Goal: Information Seeking & Learning: Learn about a topic

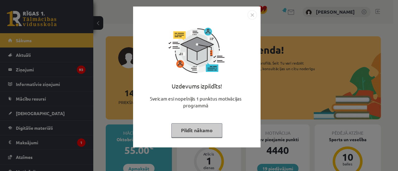
click at [202, 124] on button "Pildīt nākamo" at bounding box center [196, 131] width 51 height 14
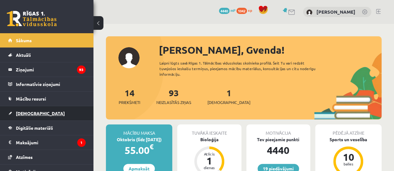
click at [33, 116] on link "[DEMOGRAPHIC_DATA]" at bounding box center [46, 113] width 77 height 14
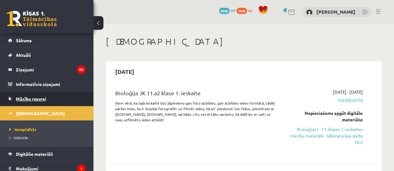
click at [44, 100] on span "Mācību resursi" at bounding box center [31, 99] width 30 height 6
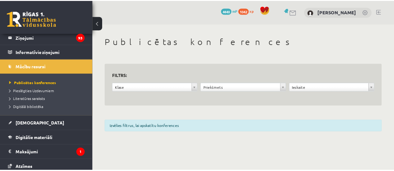
scroll to position [36, 0]
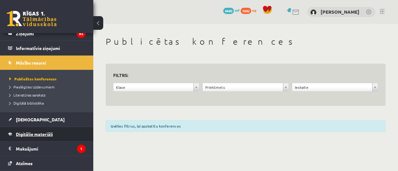
click at [62, 131] on link "Digitālie materiāli" at bounding box center [46, 134] width 77 height 14
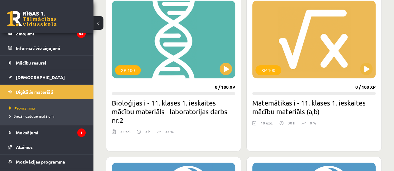
scroll to position [179, 0]
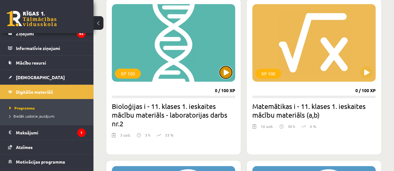
click at [226, 77] on button at bounding box center [225, 72] width 12 height 12
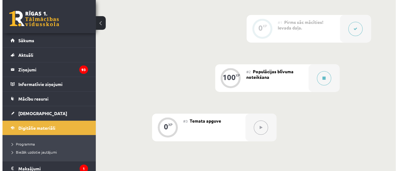
scroll to position [167, 0]
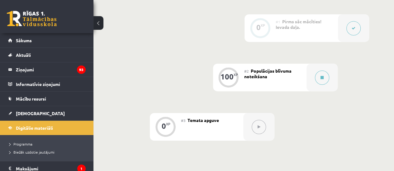
drag, startPoint x: 321, startPoint y: 72, endPoint x: 343, endPoint y: 75, distance: 21.4
click at [343, 75] on div "0 XP #1 Pirms sāc mācīties! Ievada daļa. 100 XP #2 Populācijas blīvuma noteikša…" at bounding box center [243, 77] width 250 height 127
click at [326, 77] on button at bounding box center [322, 78] width 14 height 14
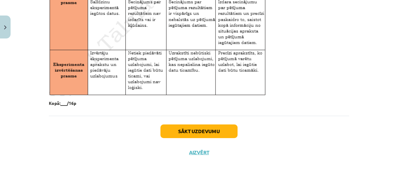
scroll to position [1087, 0]
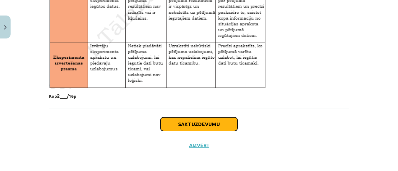
click at [229, 125] on button "Sākt uzdevumu" at bounding box center [199, 125] width 77 height 14
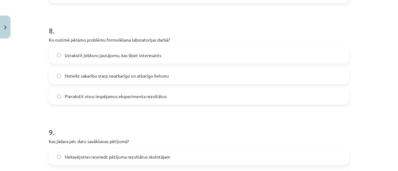
scroll to position [1029, 0]
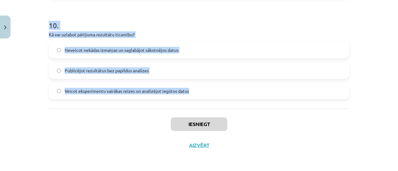
drag, startPoint x: 46, startPoint y: 147, endPoint x: 208, endPoint y: 99, distance: 168.7
copy form "Lore ipsum dolors ametconse adip elitseddoeius? Tempor, inci utlabore etdolorem…"
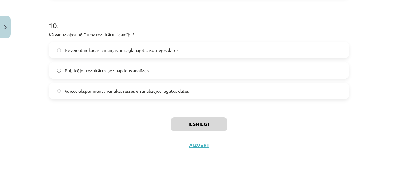
click at [108, 147] on div "Iesniegt Aizvērt" at bounding box center [199, 131] width 301 height 44
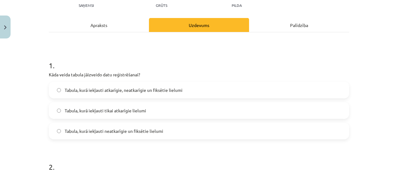
scroll to position [83, 0]
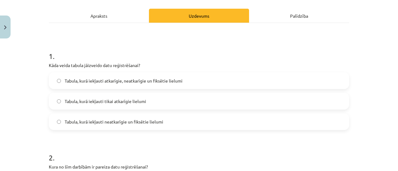
click at [114, 75] on label "Tabula, kurā iekļauti atkarīgie, neatkarīgie un fiksētie lielumi" at bounding box center [198, 81] width 299 height 16
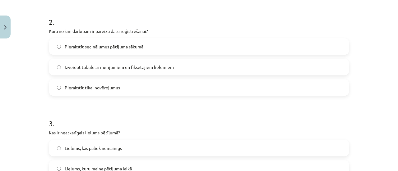
scroll to position [203, 0]
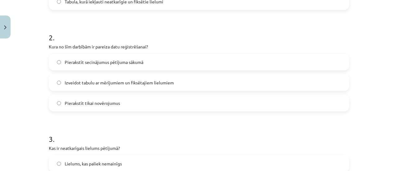
click at [159, 80] on span "Izveidot tabulu ar mērījumiem un fiksētajiem lielumiem" at bounding box center [119, 83] width 109 height 7
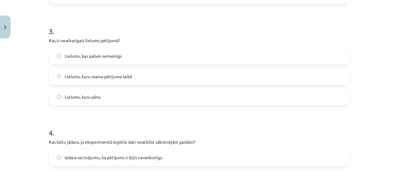
scroll to position [308, 0]
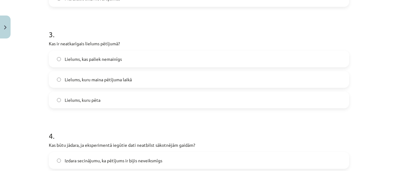
click at [123, 79] on span "Lielums, kuru maina pētījuma laikā" at bounding box center [98, 80] width 67 height 7
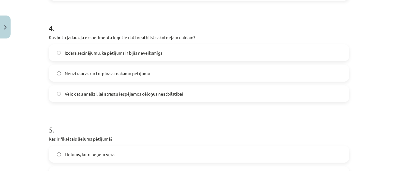
scroll to position [422, 0]
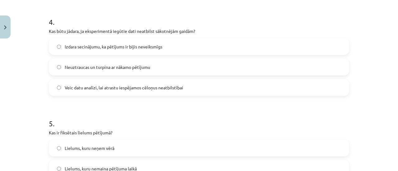
click at [133, 91] on label "Veic datu analīzi, lai atrastu iespējamos cēloņus neatbilstībai" at bounding box center [198, 88] width 299 height 16
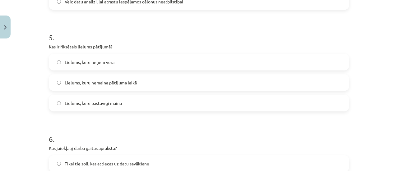
scroll to position [513, 0]
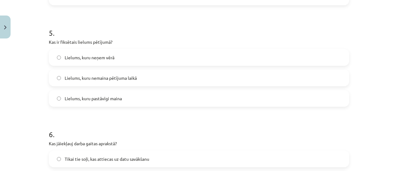
click at [96, 82] on label "Lielums, kuru nemaina pētījuma laikā" at bounding box center [198, 78] width 299 height 16
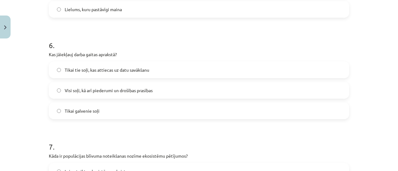
scroll to position [610, 0]
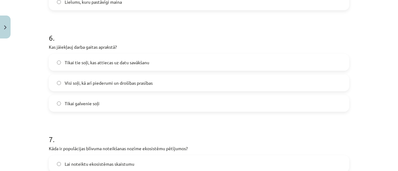
click at [105, 78] on label "Visi soļi, kā arī piederumi un drošības prasības" at bounding box center [198, 83] width 299 height 16
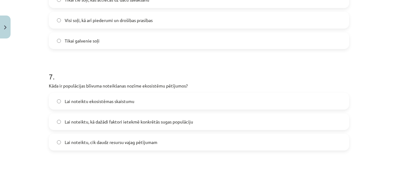
scroll to position [679, 0]
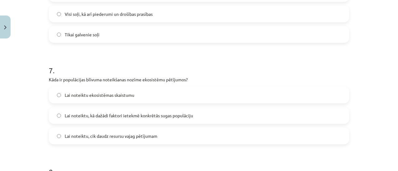
click at [165, 102] on label "Lai noteiktu ekosistēmas skaistumu" at bounding box center [198, 95] width 299 height 16
click at [166, 119] on label "Lai noteiktu, kā dažādi faktori ietekmē konkrētās sugas populāciju" at bounding box center [198, 116] width 299 height 16
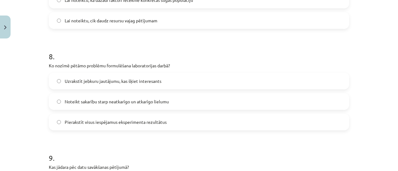
scroll to position [810, 0]
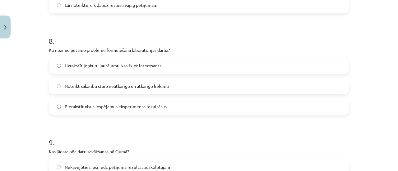
click at [76, 83] on span "Noteikt sakarību starp neatkarīgo un atkarīgo lielumu" at bounding box center [117, 86] width 104 height 7
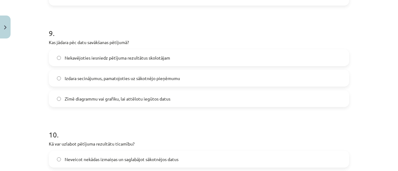
scroll to position [918, 0]
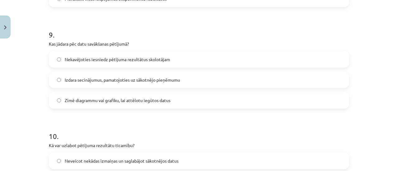
click at [116, 103] on span "Zīmē diagrammu vai grafiku, lai attēlotu iegūtos datus" at bounding box center [118, 100] width 106 height 7
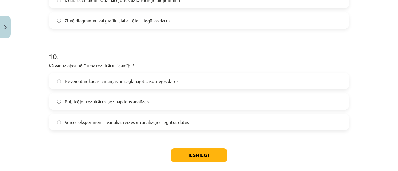
scroll to position [1001, 0]
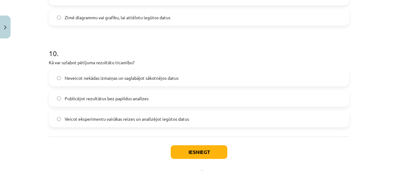
click at [97, 119] on span "Veicot eksperimentu vairākas reizes un analizējot iegūtos datus" at bounding box center [127, 119] width 124 height 7
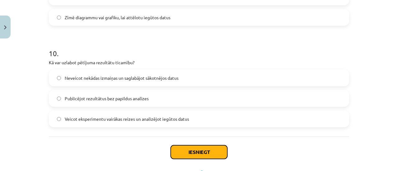
click at [176, 149] on button "Iesniegt" at bounding box center [199, 153] width 57 height 14
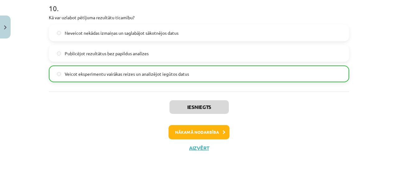
scroll to position [1029, 0]
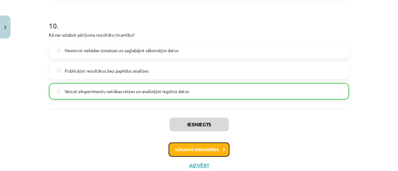
click at [203, 154] on button "Nākamā nodarbība" at bounding box center [199, 150] width 61 height 14
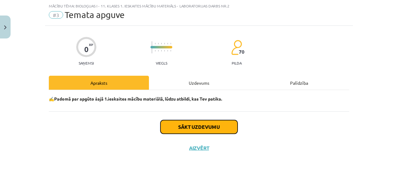
click at [206, 127] on button "Sākt uzdevumu" at bounding box center [199, 127] width 77 height 14
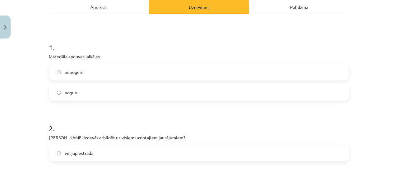
scroll to position [94, 0]
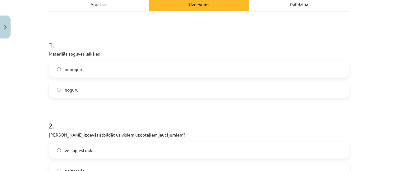
click at [321, 72] on label "nenoguru" at bounding box center [198, 70] width 299 height 16
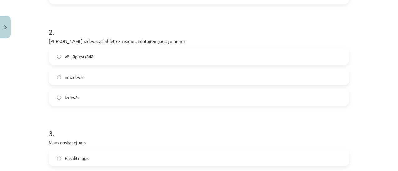
scroll to position [189, 0]
click at [246, 104] on label "izdevās" at bounding box center [198, 97] width 299 height 16
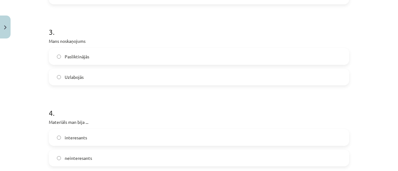
scroll to position [304, 0]
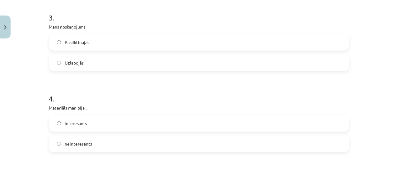
drag, startPoint x: 258, startPoint y: 62, endPoint x: 307, endPoint y: 66, distance: 49.0
click at [307, 66] on label "Uzlabojās" at bounding box center [198, 63] width 299 height 16
click at [335, 94] on h1 "4 ." at bounding box center [199, 93] width 301 height 19
click at [259, 65] on label "Uzlabojās" at bounding box center [198, 63] width 299 height 16
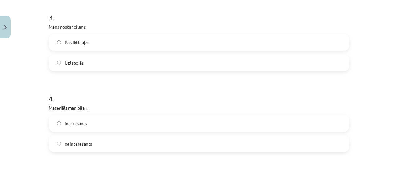
click at [59, 65] on label "Uzlabojās" at bounding box center [198, 63] width 299 height 16
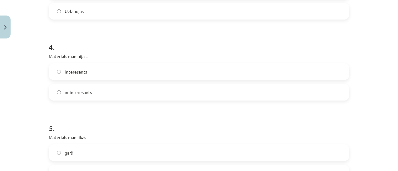
scroll to position [362, 0]
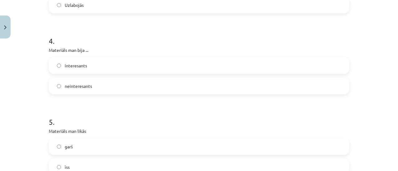
click at [329, 89] on label "neinteresants" at bounding box center [198, 86] width 299 height 16
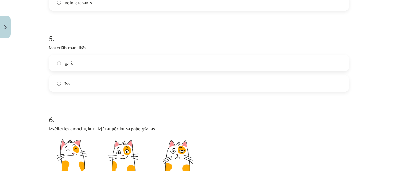
scroll to position [449, 0]
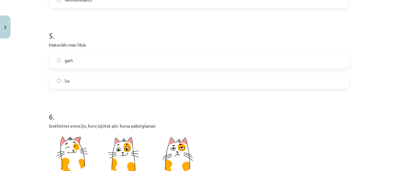
click at [311, 81] on label "īss" at bounding box center [198, 81] width 299 height 16
click at [392, 102] on div "Mācību tēma: Bioloģijas i - 11. klases 1. ieskaites mācību materiāls - laborato…" at bounding box center [199, 85] width 398 height 171
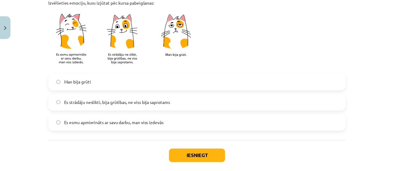
scroll to position [573, 0]
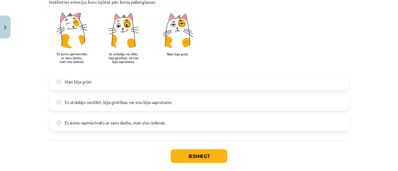
click at [229, 120] on label "Es esmu apmierināts ar savu darbu, man viss izdevās" at bounding box center [198, 123] width 299 height 16
click at [245, 95] on label "Es strādāju neslikti, bija grūtības, ne viss bija saprotams" at bounding box center [198, 103] width 299 height 16
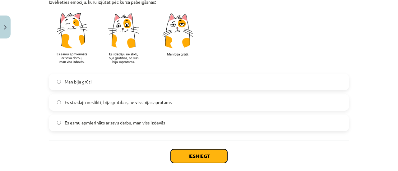
click at [194, 159] on button "Iesniegt" at bounding box center [199, 157] width 57 height 14
click at [193, 157] on button "Iesniegt" at bounding box center [199, 157] width 57 height 14
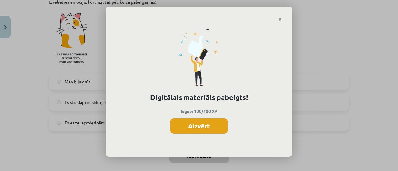
click at [205, 133] on button "Aizvērt" at bounding box center [198, 127] width 57 height 16
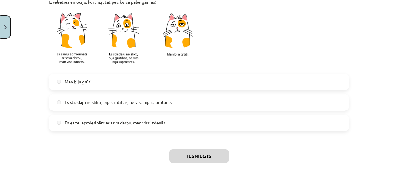
click at [0, 34] on button "Close" at bounding box center [5, 27] width 11 height 23
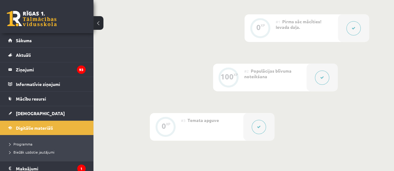
click at [96, 23] on button at bounding box center [98, 23] width 10 height 14
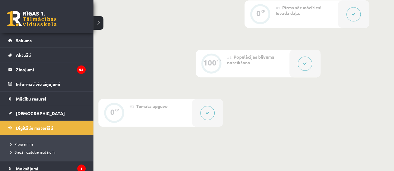
click at [50, 32] on div "0 Dāvanas 4440 mP 1042 xp" at bounding box center [46, 16] width 93 height 33
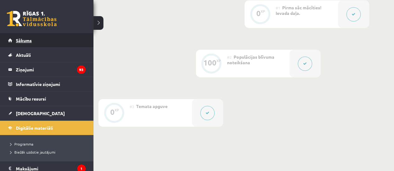
click at [50, 38] on link "Sākums" at bounding box center [46, 40] width 77 height 14
